Goal: Information Seeking & Learning: Learn about a topic

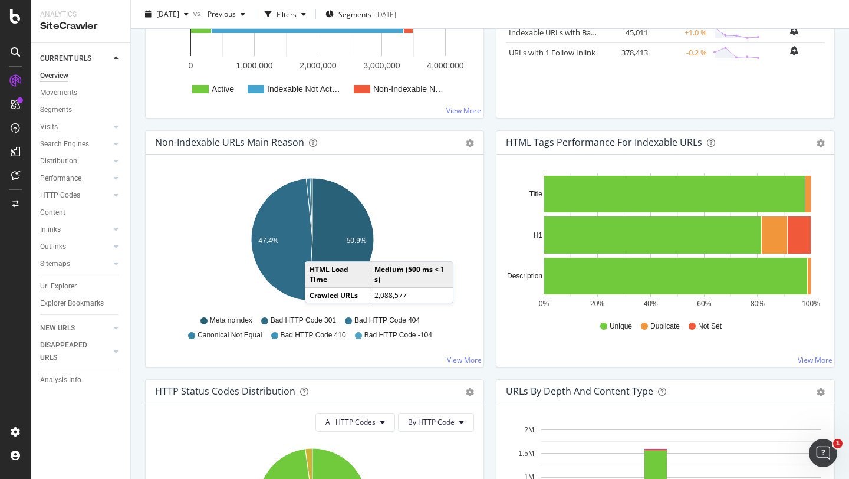
scroll to position [297, 0]
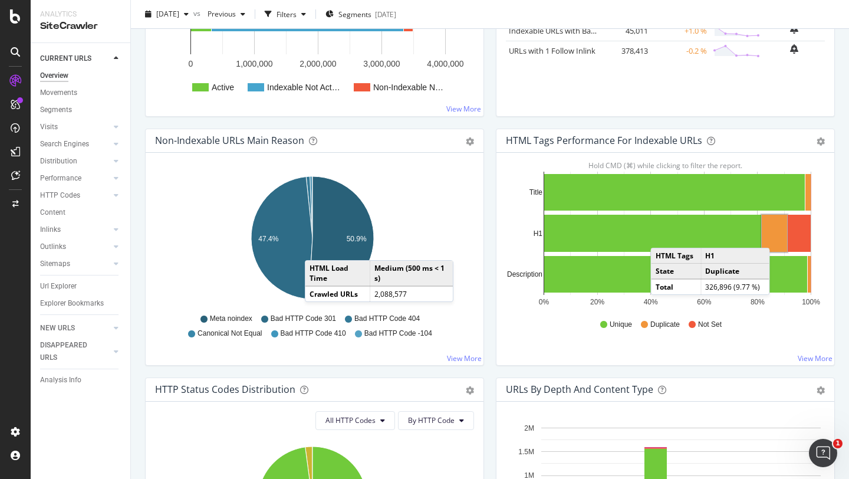
click at [773, 236] on rect "A chart." at bounding box center [774, 233] width 25 height 37
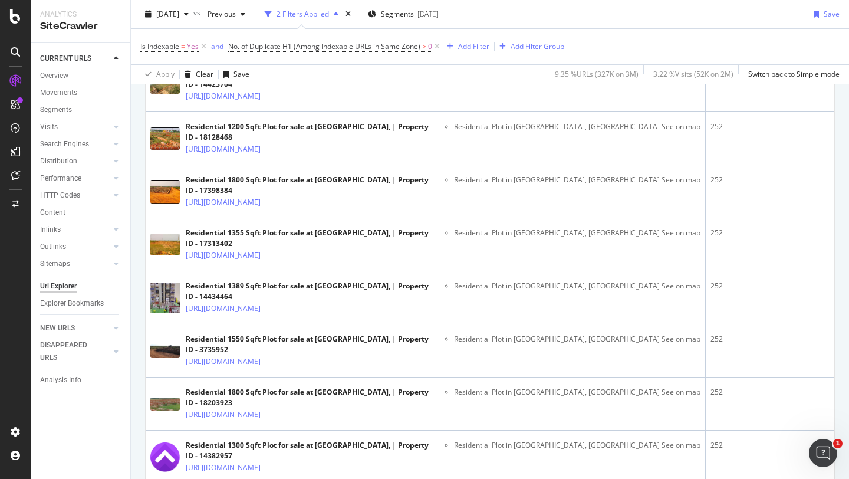
scroll to position [1302, 0]
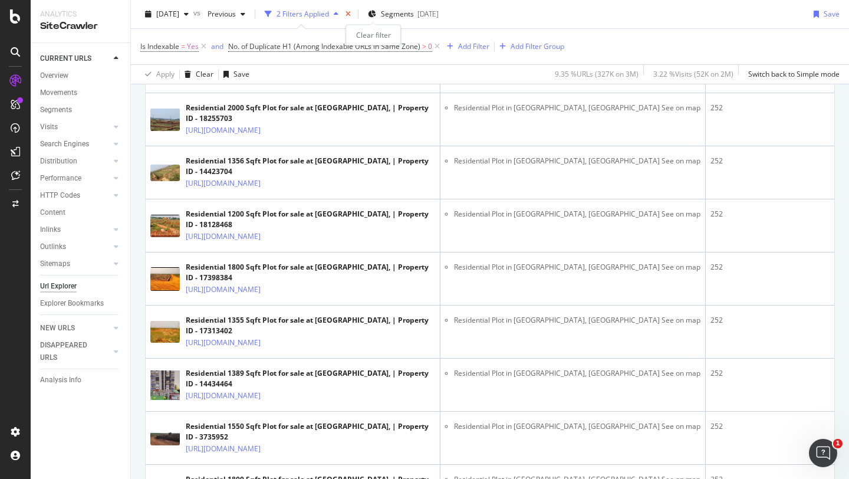
click at [351, 12] on icon "times" at bounding box center [347, 14] width 5 height 7
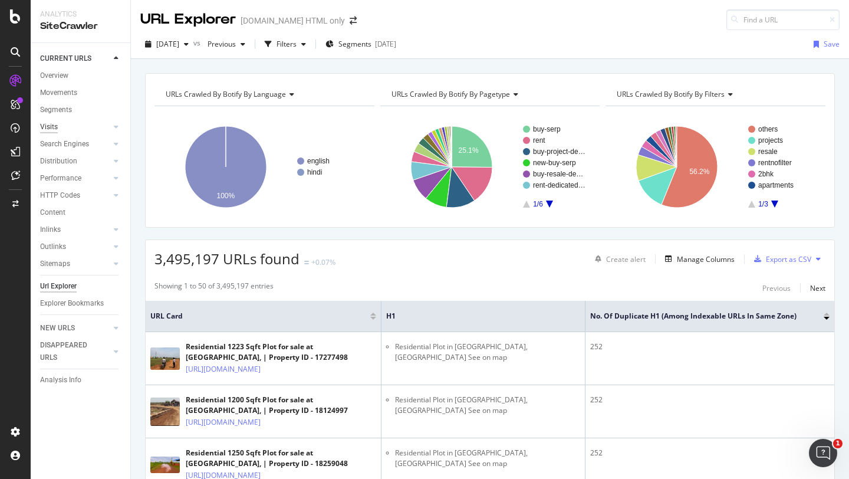
click at [50, 129] on div "Visits" at bounding box center [49, 127] width 18 height 12
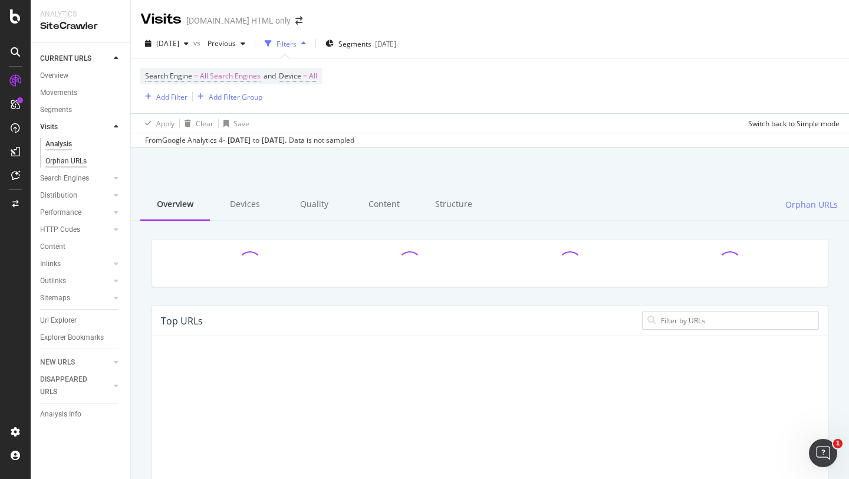
click at [64, 160] on div "Orphan URLs" at bounding box center [65, 161] width 41 height 12
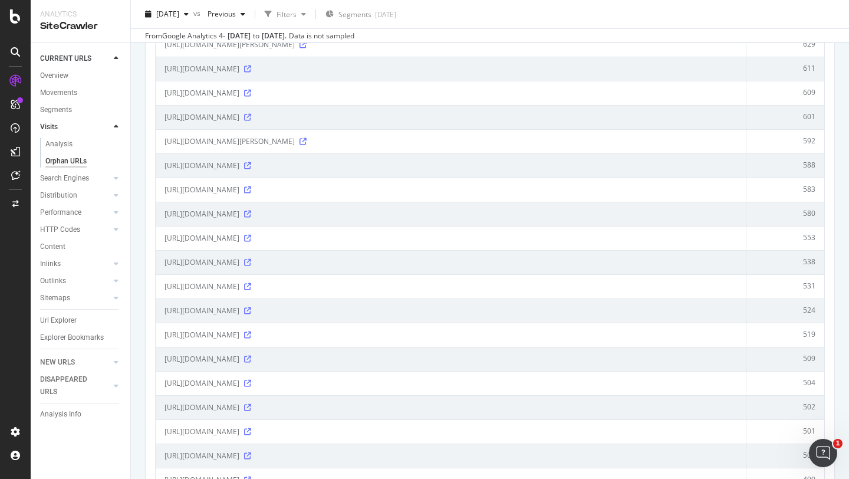
scroll to position [2242, 0]
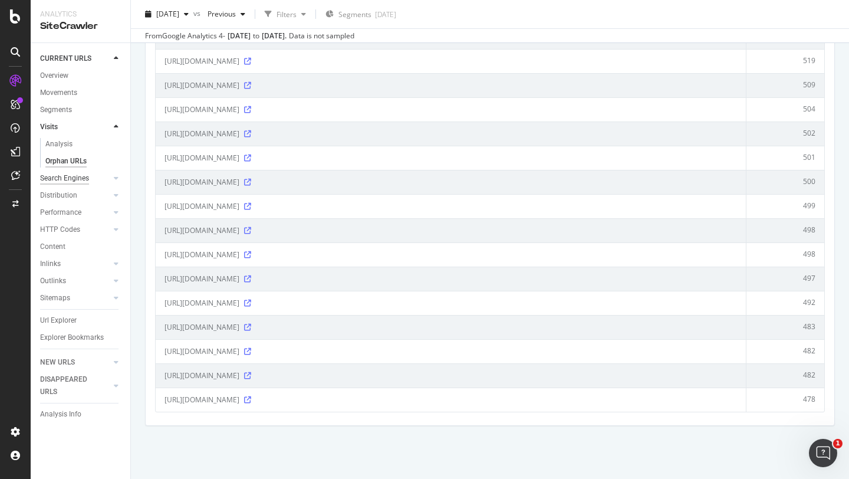
click at [64, 175] on div "Search Engines" at bounding box center [64, 178] width 49 height 12
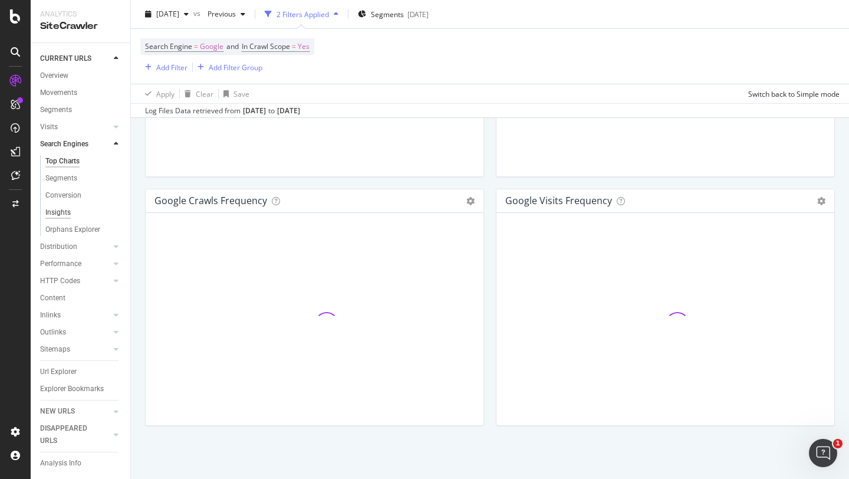
scroll to position [15, 0]
click at [60, 255] on div "Performance" at bounding box center [60, 261] width 41 height 12
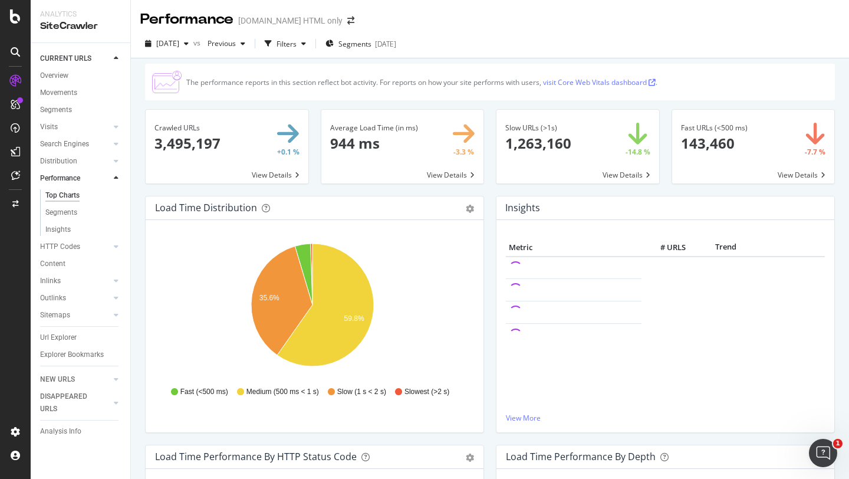
click at [55, 372] on div "NEW URLS" at bounding box center [85, 379] width 90 height 17
click at [56, 380] on div "NEW URLS" at bounding box center [57, 379] width 35 height 12
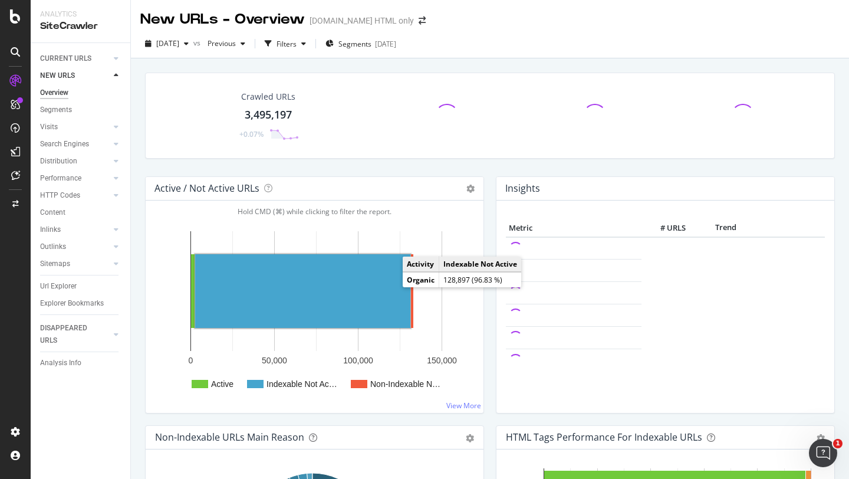
click at [336, 292] on rect "A chart." at bounding box center [302, 291] width 215 height 74
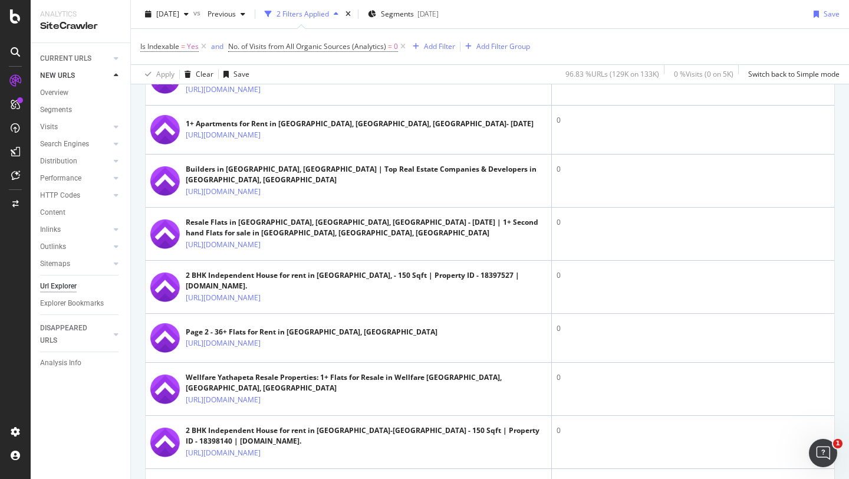
scroll to position [225, 0]
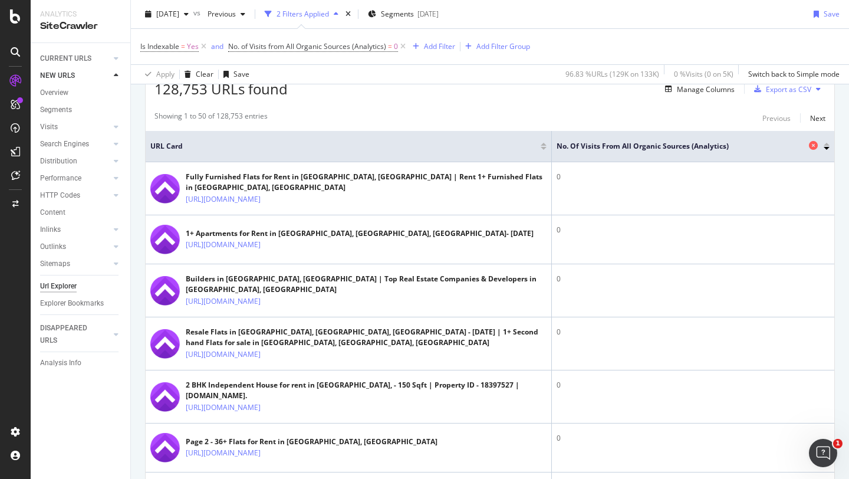
click at [779, 146] on span "No. of Visits from All Organic Sources (Analytics)" at bounding box center [681, 146] width 249 height 11
click at [824, 144] on div at bounding box center [827, 144] width 6 height 3
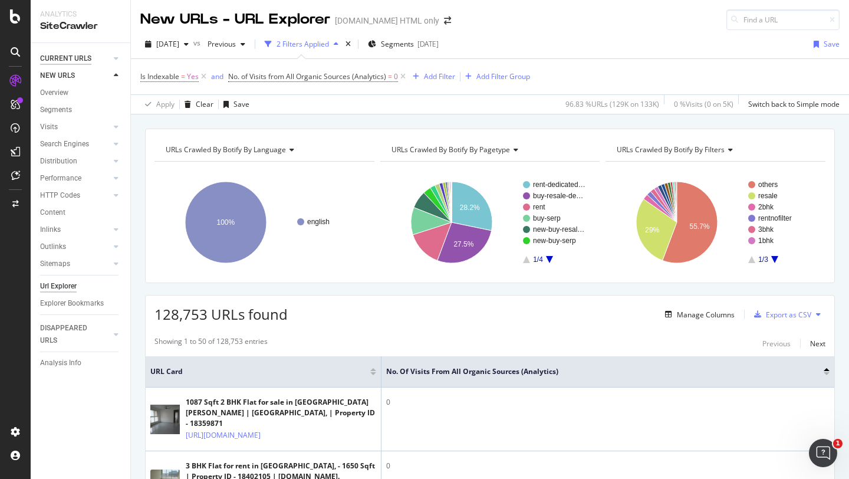
click at [62, 58] on div "CURRENT URLS" at bounding box center [65, 58] width 51 height 12
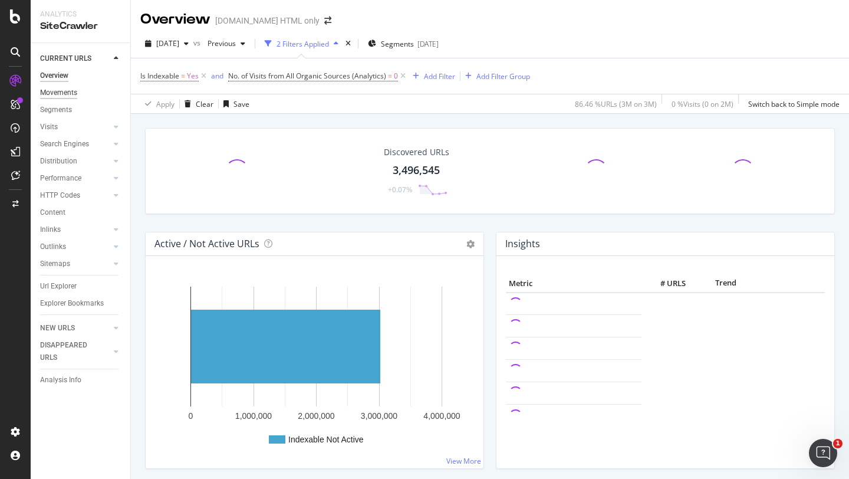
click at [62, 93] on div "Movements" at bounding box center [58, 93] width 37 height 12
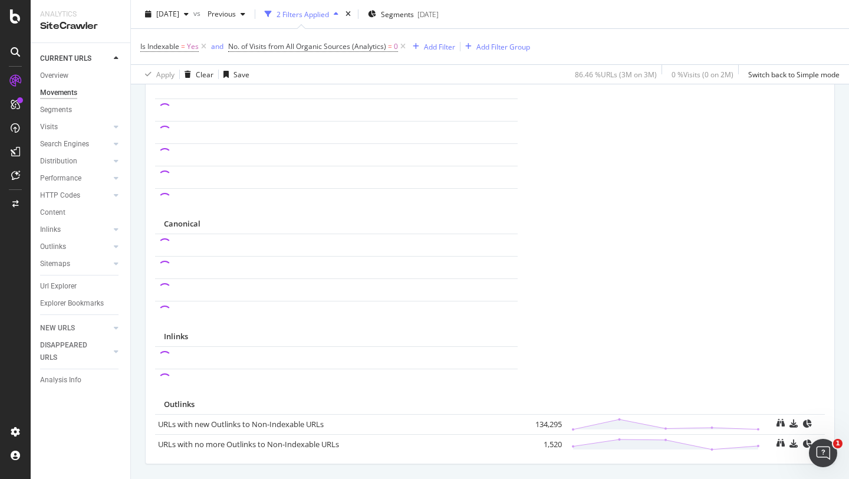
scroll to position [876, 0]
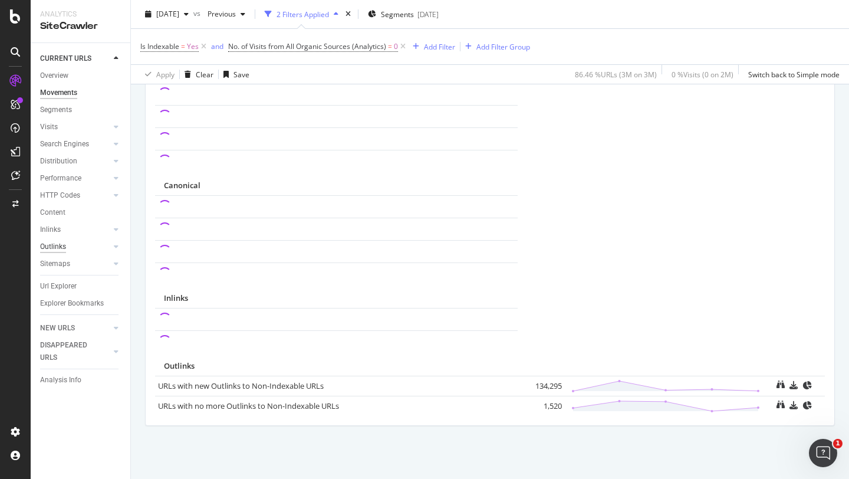
click at [53, 241] on div "Outlinks" at bounding box center [53, 247] width 26 height 12
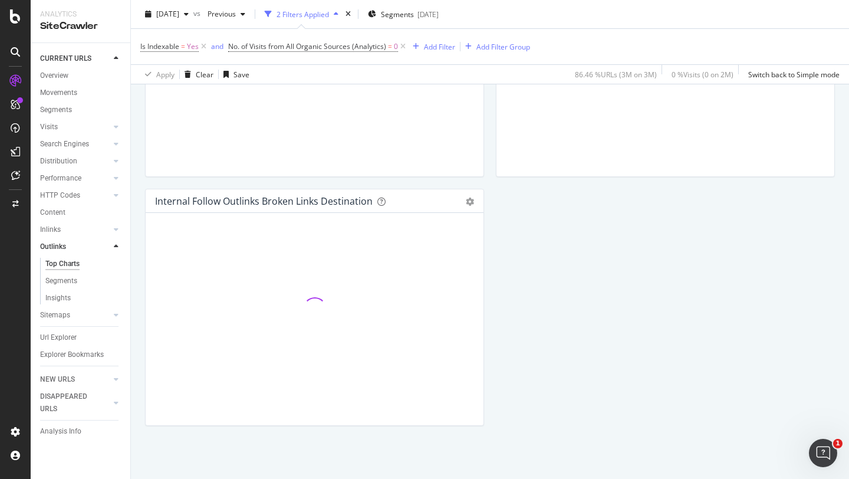
scroll to position [524, 0]
